Goal: Check status: Check status

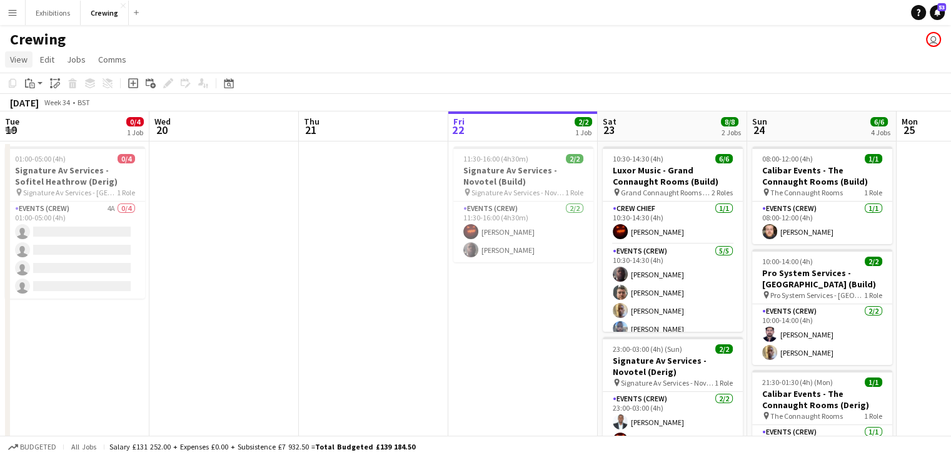
scroll to position [0, 460]
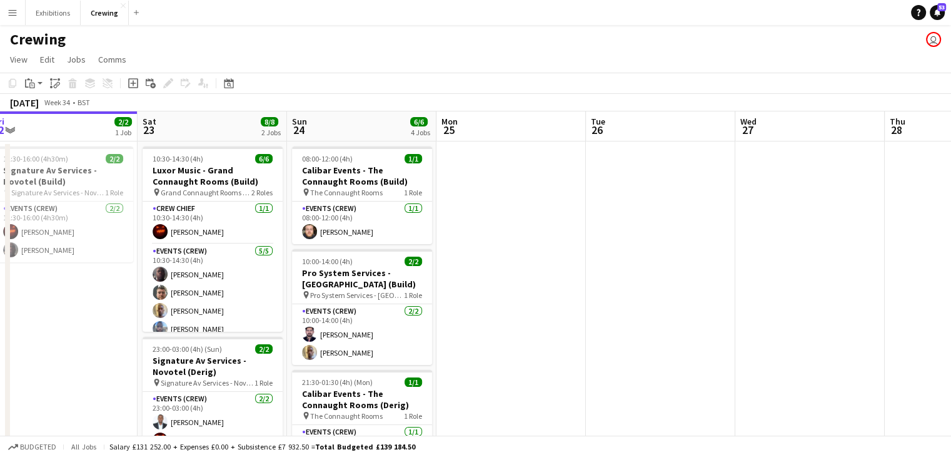
click at [13, 18] on button "Menu" at bounding box center [12, 12] width 25 height 25
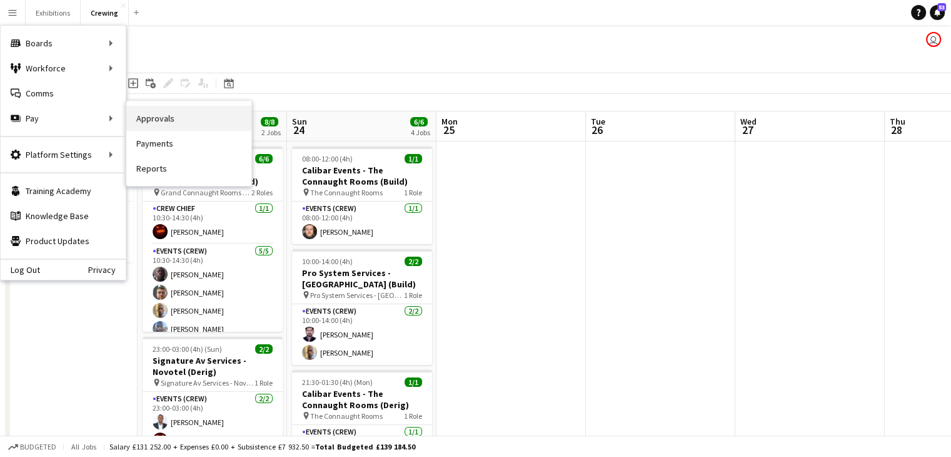
click at [170, 116] on link "Approvals" at bounding box center [188, 118] width 125 height 25
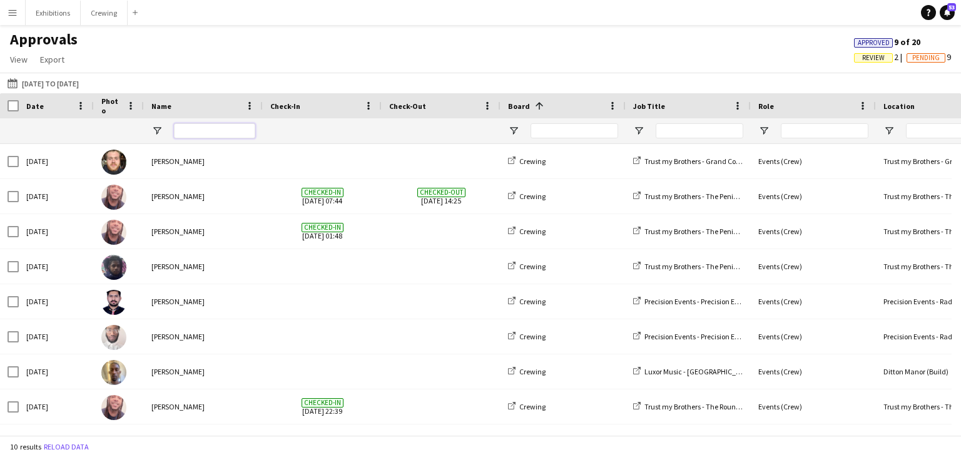
click at [210, 133] on input "Name Filter Input" at bounding box center [214, 130] width 81 height 15
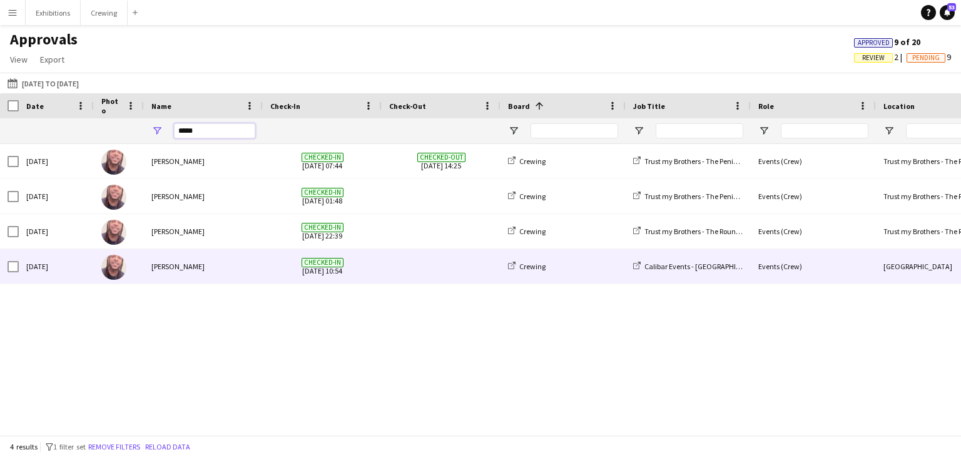
type input "*****"
click at [405, 269] on span at bounding box center [441, 266] width 104 height 34
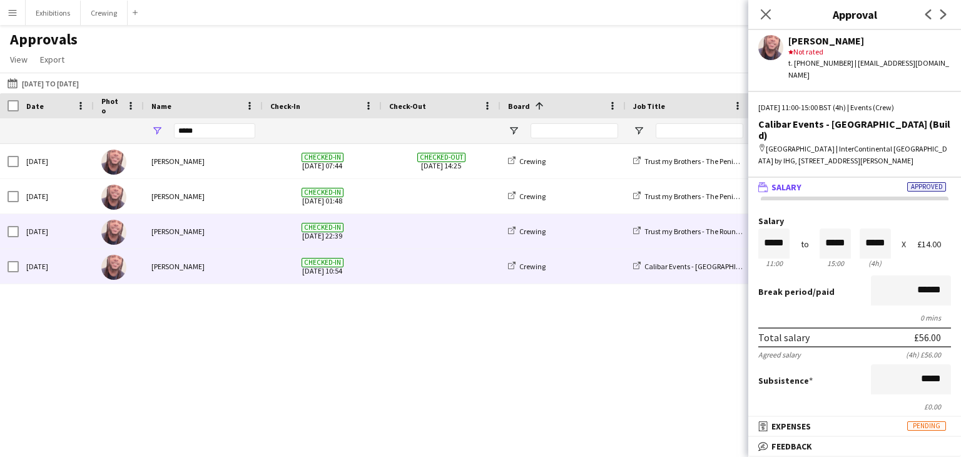
click at [237, 231] on div "[PERSON_NAME]" at bounding box center [203, 231] width 119 height 34
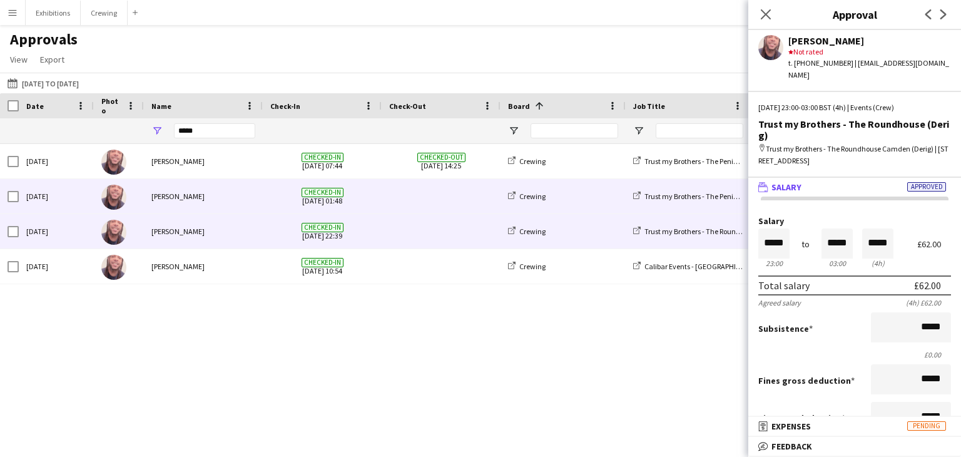
click at [158, 191] on div "[PERSON_NAME]" at bounding box center [203, 196] width 119 height 34
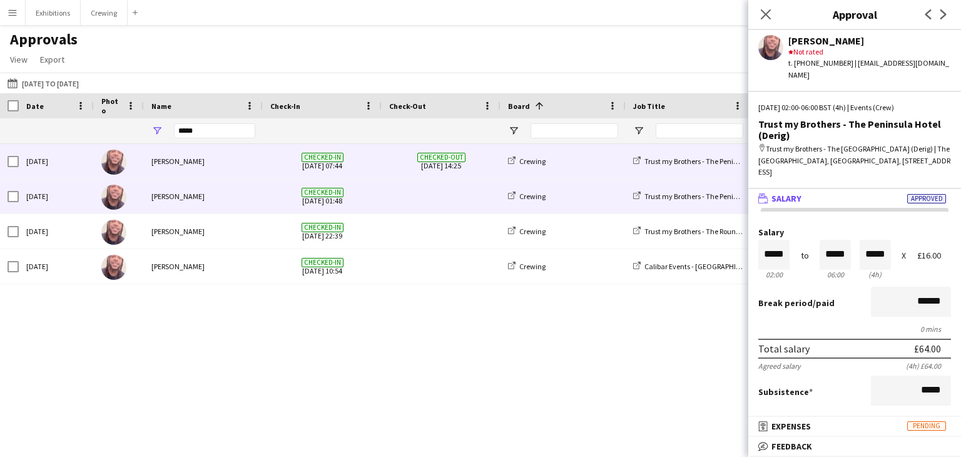
click at [190, 157] on div "[PERSON_NAME]" at bounding box center [203, 161] width 119 height 34
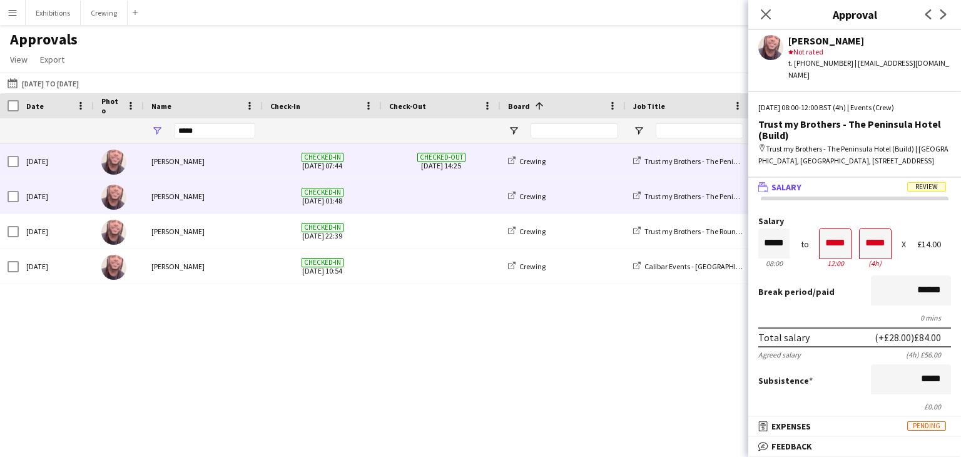
click at [263, 193] on div "Checked-in [DATE] 01:48" at bounding box center [322, 196] width 119 height 34
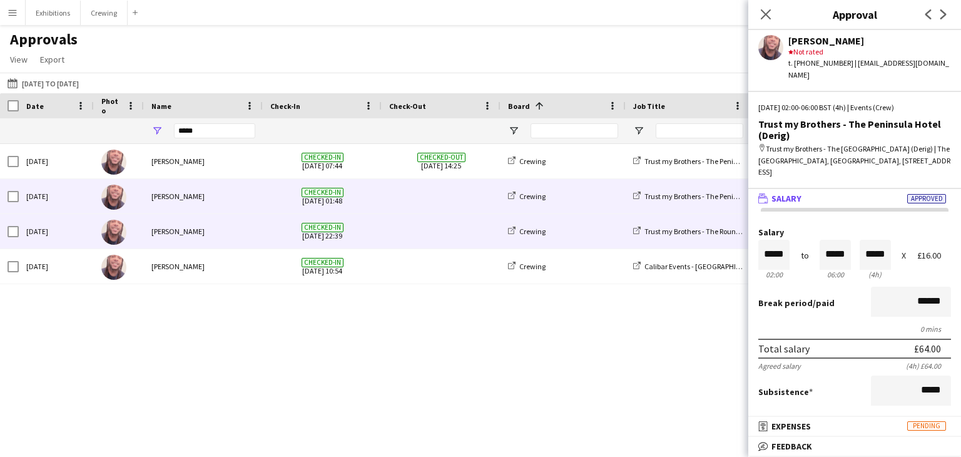
click at [235, 221] on div "[PERSON_NAME]" at bounding box center [203, 231] width 119 height 34
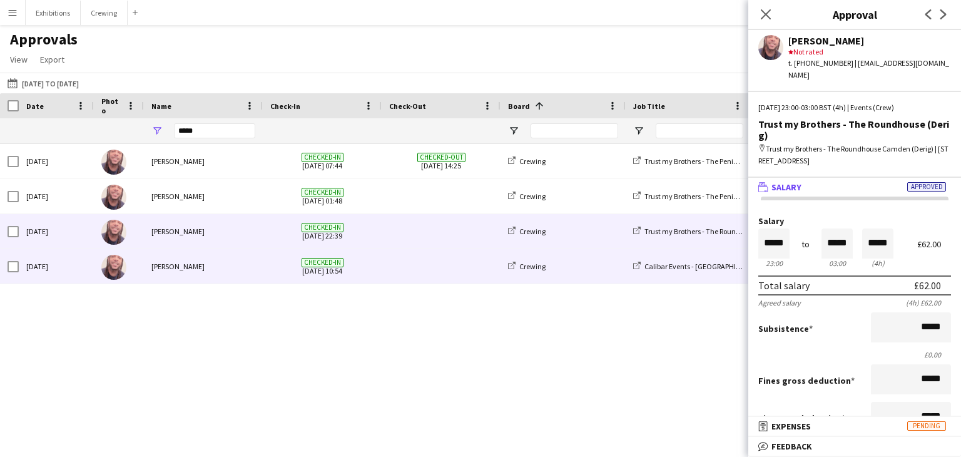
click at [228, 270] on div "[PERSON_NAME]" at bounding box center [203, 266] width 119 height 34
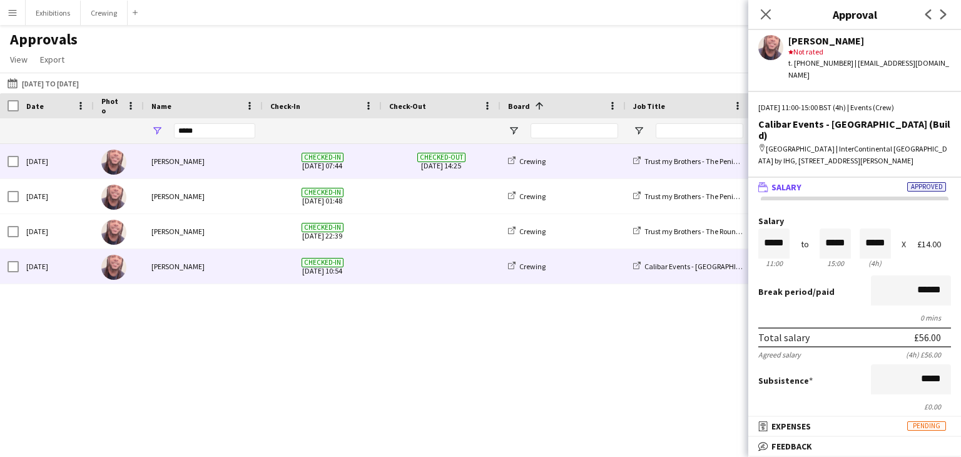
click at [234, 163] on div "[PERSON_NAME]" at bounding box center [203, 161] width 119 height 34
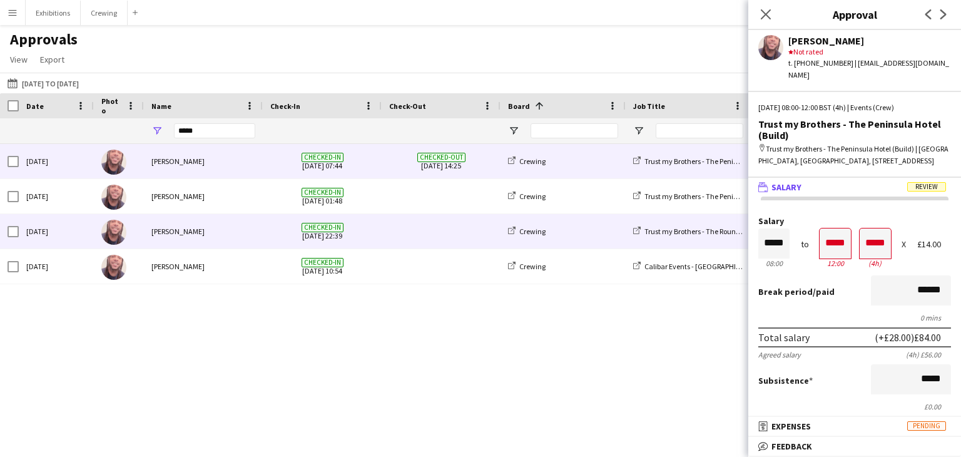
click at [391, 234] on span at bounding box center [441, 231] width 104 height 34
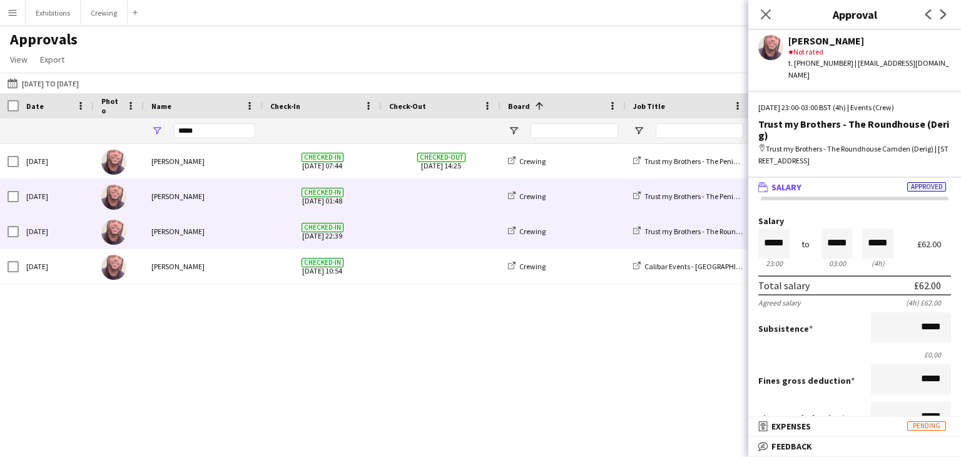
click at [280, 198] on span "Checked-in [DATE] 01:48" at bounding box center [322, 196] width 104 height 34
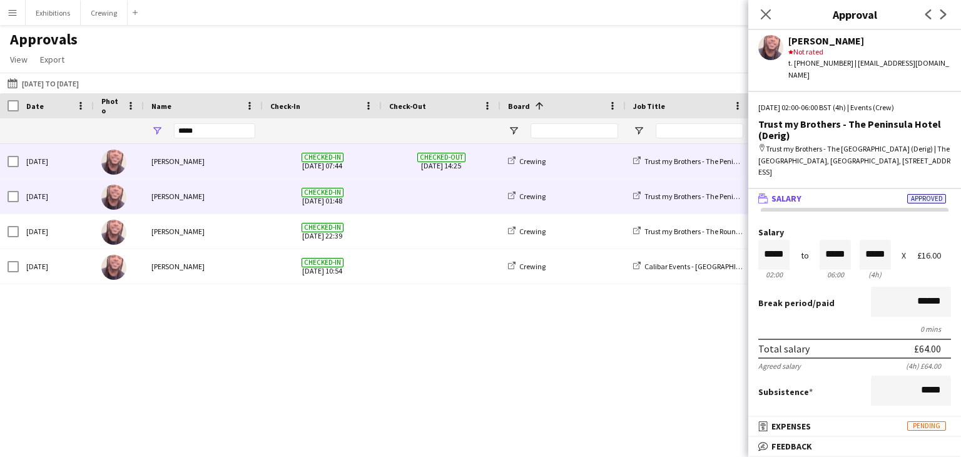
click at [230, 173] on div "[PERSON_NAME]" at bounding box center [203, 161] width 119 height 34
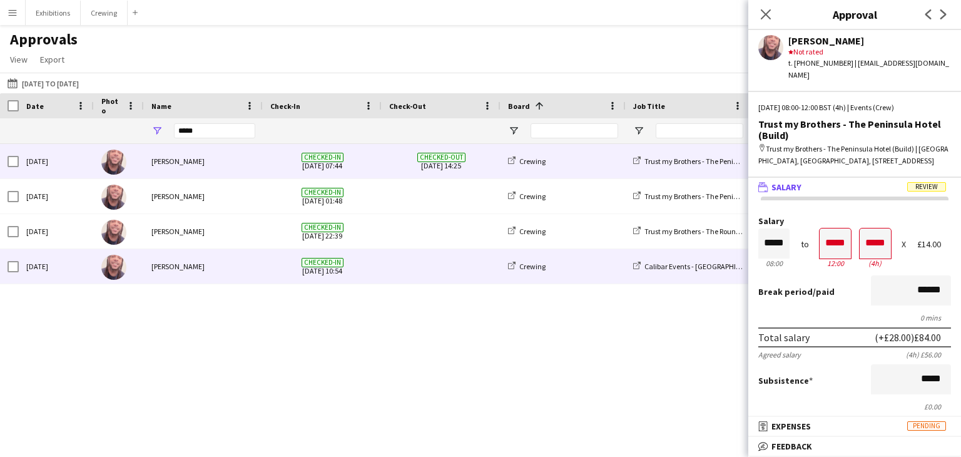
click at [238, 276] on div "[PERSON_NAME]" at bounding box center [203, 266] width 119 height 34
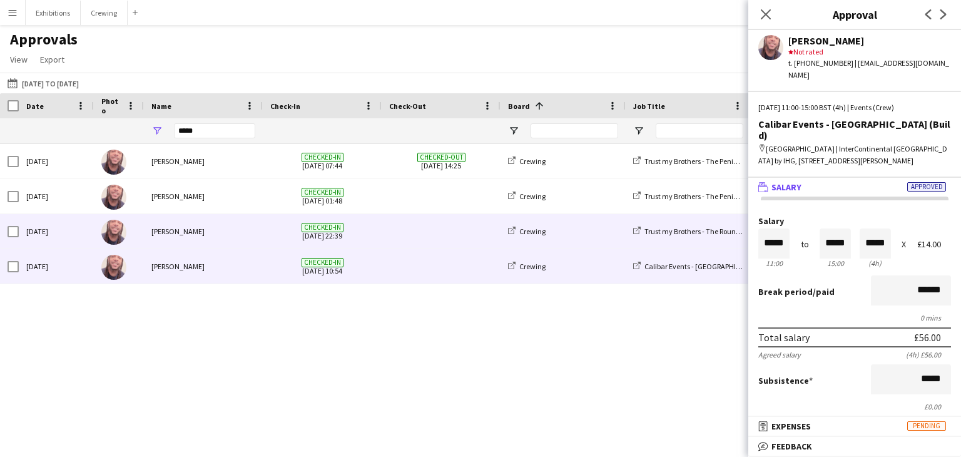
click at [233, 233] on div "[PERSON_NAME]" at bounding box center [203, 231] width 119 height 34
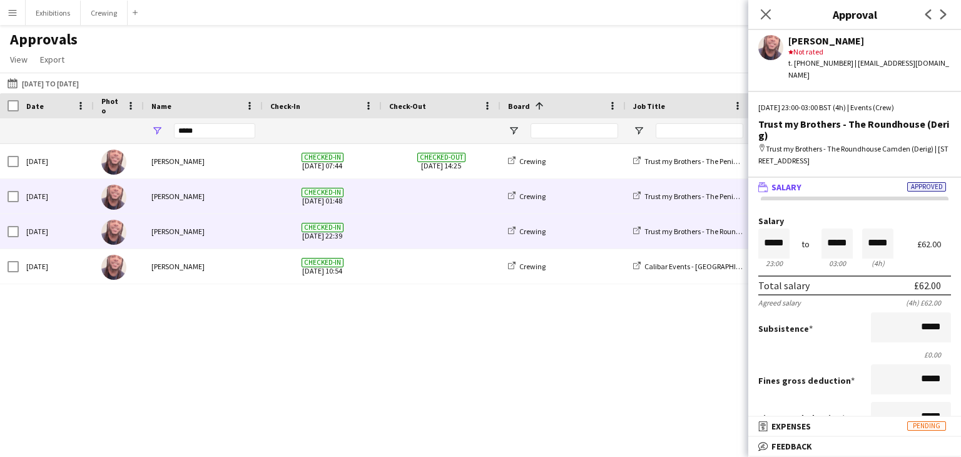
click at [216, 188] on div "[PERSON_NAME]" at bounding box center [203, 196] width 119 height 34
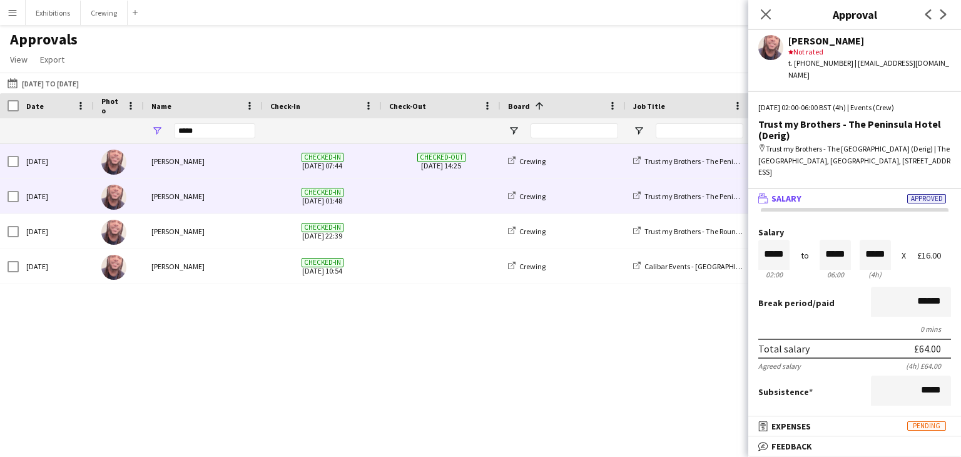
click at [208, 158] on div "[PERSON_NAME]" at bounding box center [203, 161] width 119 height 34
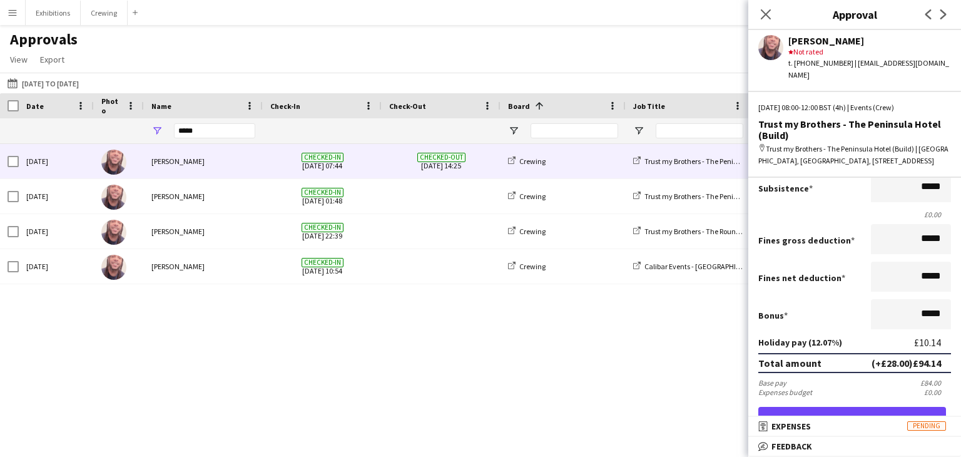
scroll to position [192, 0]
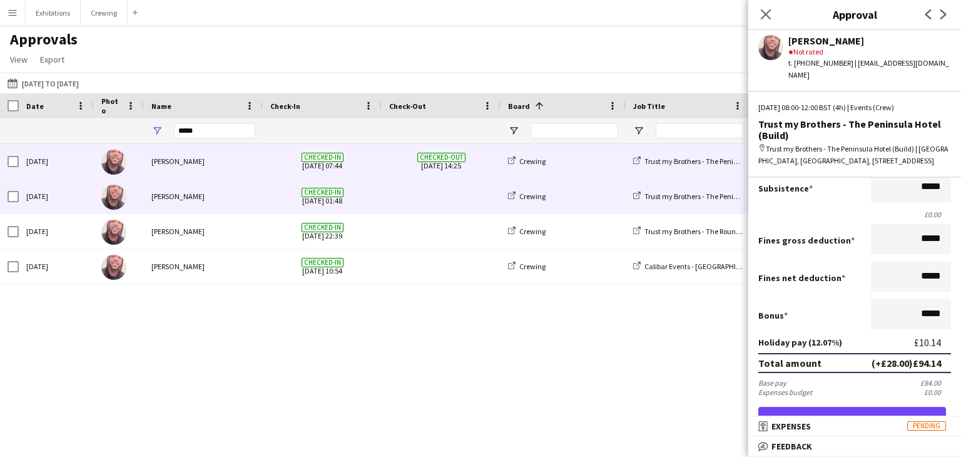
click at [427, 196] on span at bounding box center [441, 196] width 104 height 34
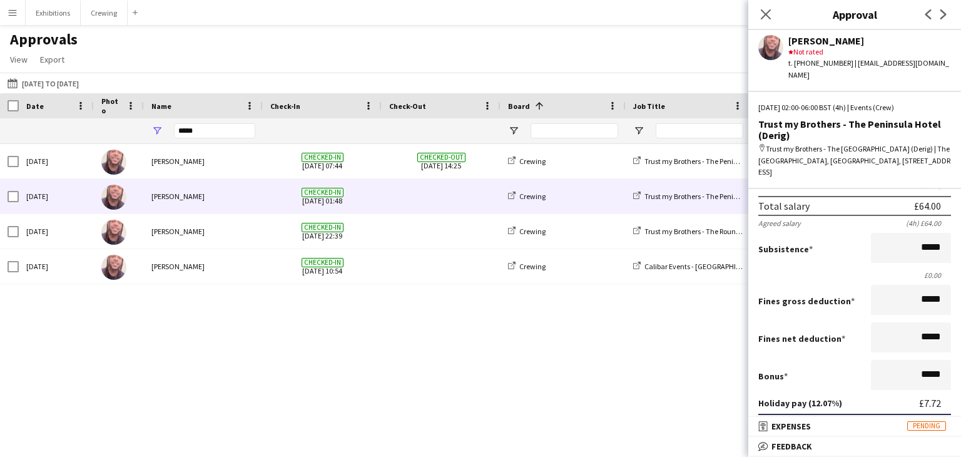
scroll to position [145, 0]
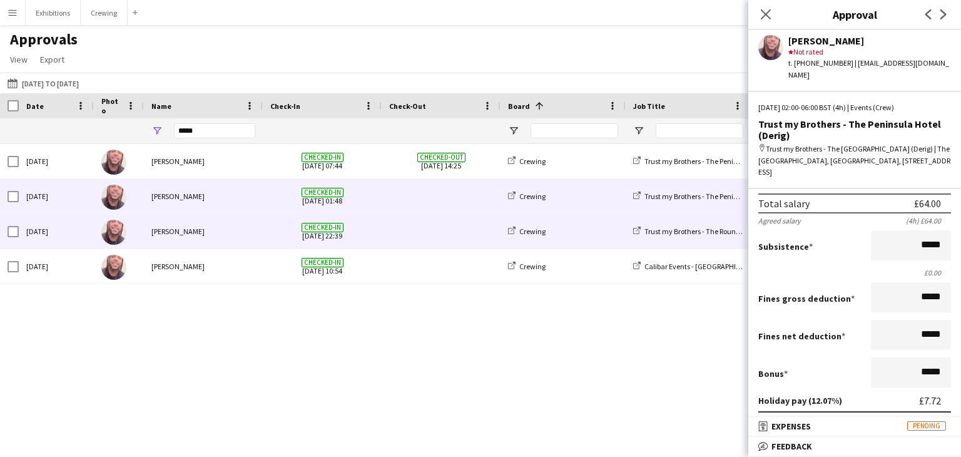
click at [470, 228] on span at bounding box center [441, 231] width 104 height 34
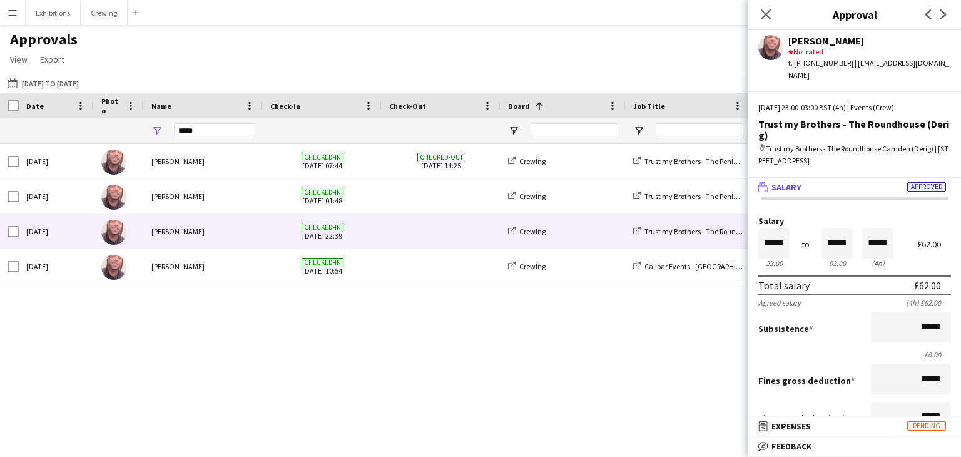
scroll to position [155, 0]
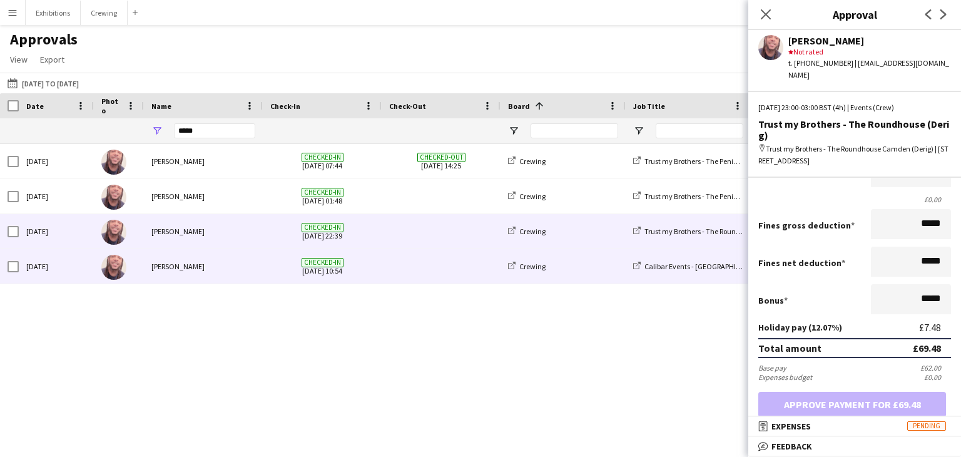
click at [430, 261] on span at bounding box center [441, 266] width 104 height 34
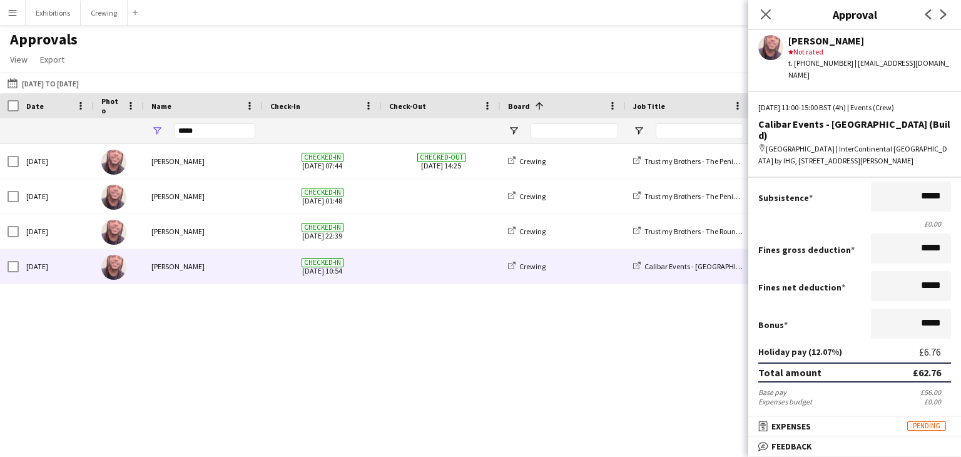
scroll to position [190, 0]
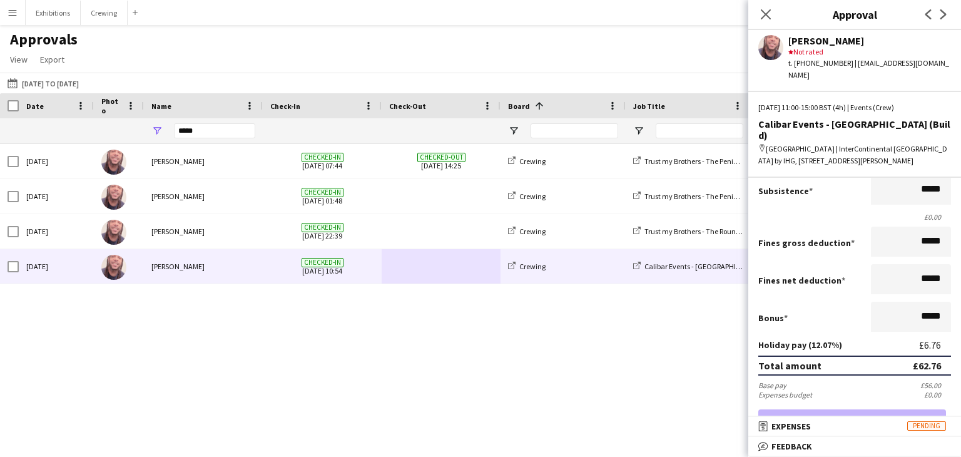
click at [607, 380] on div "[DATE] [PERSON_NAME] Checked-in [DATE] 07:44 Checked-out [DATE] 14:25 Crewing T…" at bounding box center [480, 285] width 961 height 282
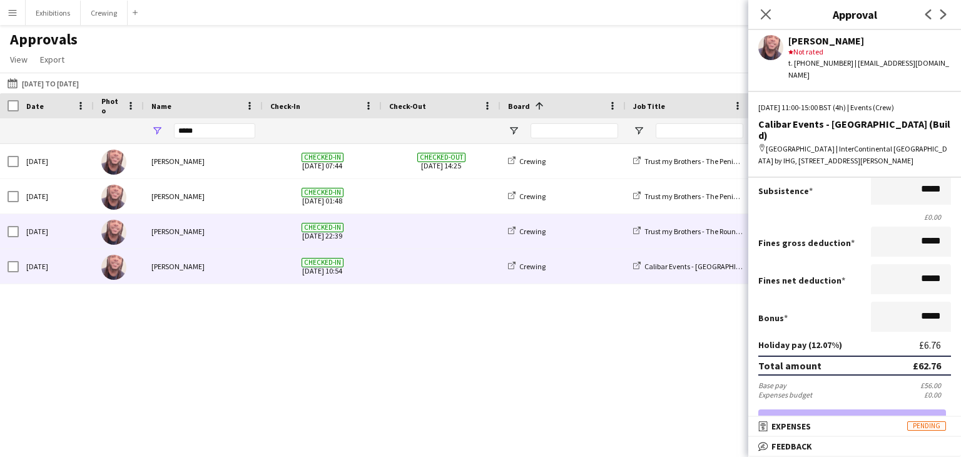
click at [407, 232] on span at bounding box center [441, 231] width 104 height 34
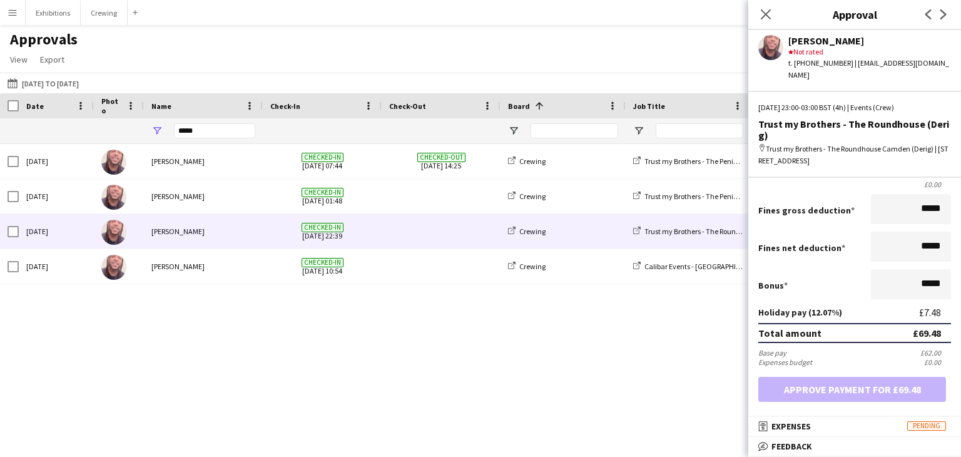
scroll to position [170, 0]
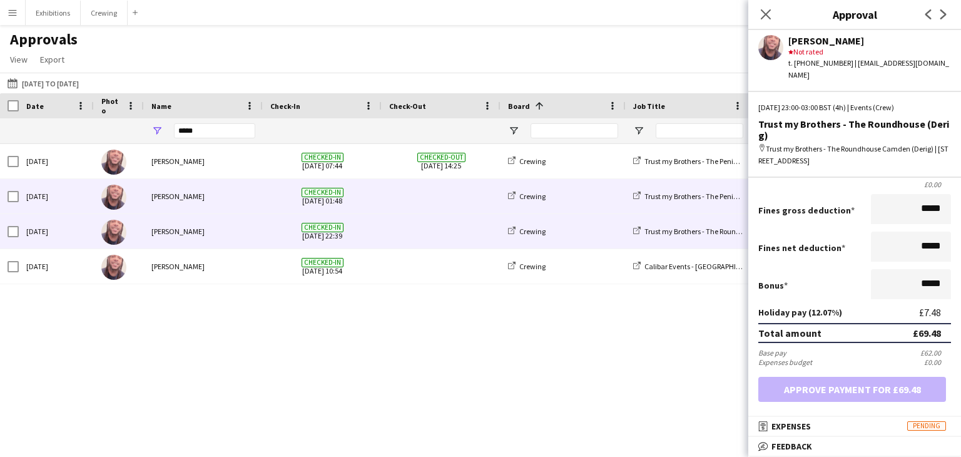
click at [468, 206] on span at bounding box center [441, 196] width 104 height 34
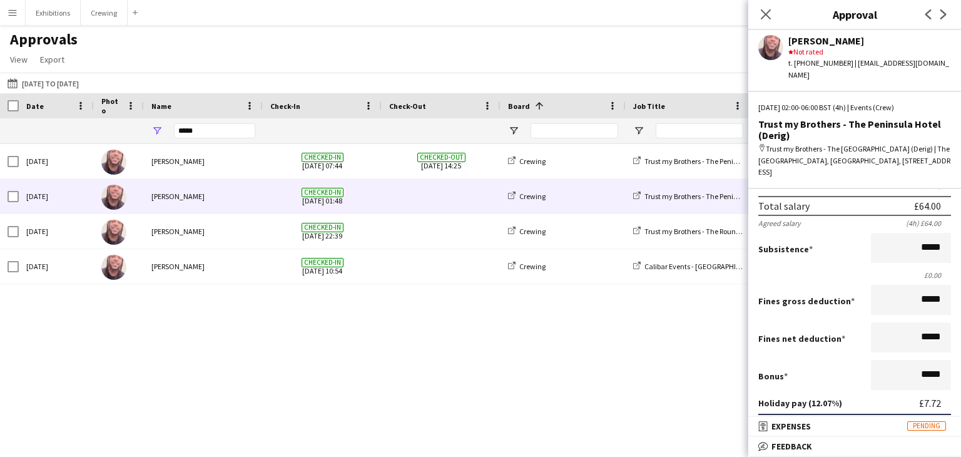
scroll to position [194, 0]
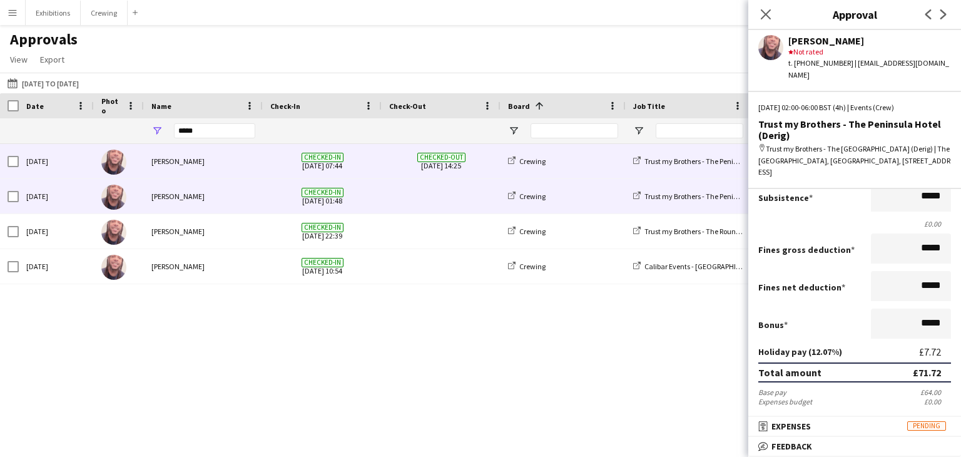
click at [358, 156] on span "Checked-in [DATE] 07:44" at bounding box center [322, 161] width 104 height 34
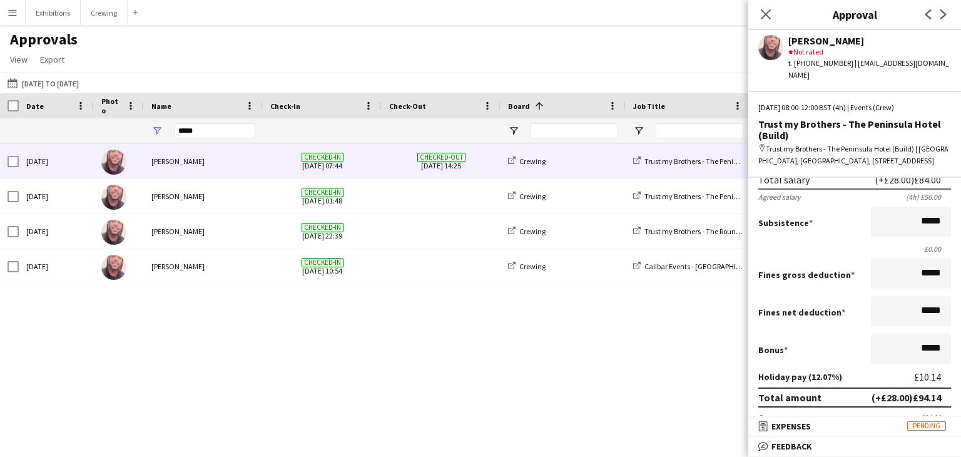
scroll to position [185, 0]
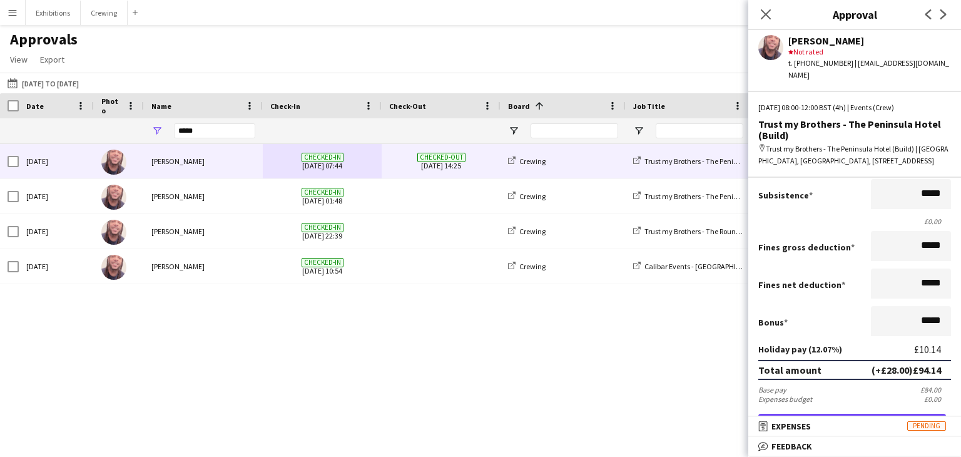
click at [565, 42] on div "Approvals View Customise view Customise filters Reset Filters Reset View Reset …" at bounding box center [480, 51] width 961 height 43
